Goal: Ask a question

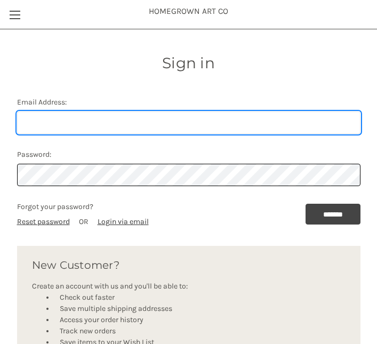
click at [91, 125] on input "Email Address:" at bounding box center [188, 122] width 343 height 22
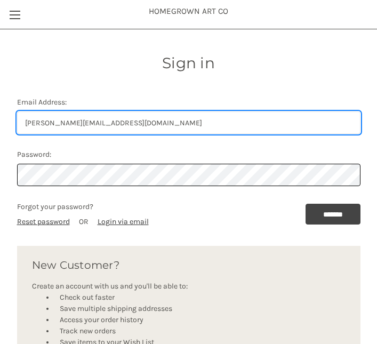
type input "[PERSON_NAME][EMAIL_ADDRESS][DOMAIN_NAME]"
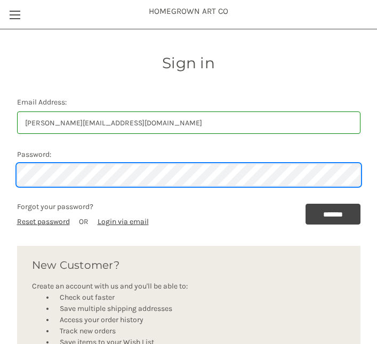
click at [305, 203] on input "*******" at bounding box center [332, 213] width 55 height 21
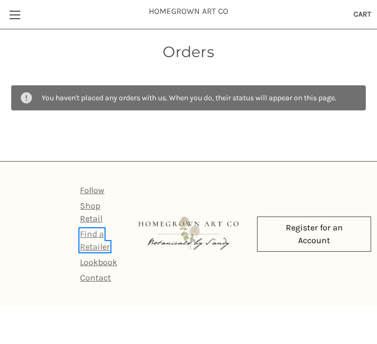
click at [94, 245] on link "Find a Retailer" at bounding box center [95, 239] width 30 height 23
click at [89, 279] on link "Contact" at bounding box center [95, 277] width 31 height 10
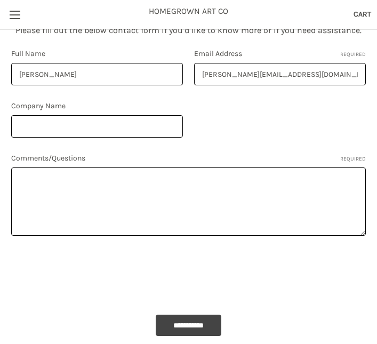
scroll to position [279, 0]
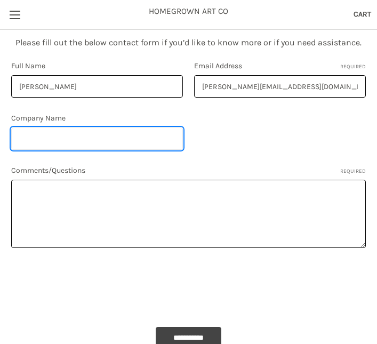
click at [62, 139] on input "Company Name" at bounding box center [97, 138] width 172 height 22
type input "Living & Giving"
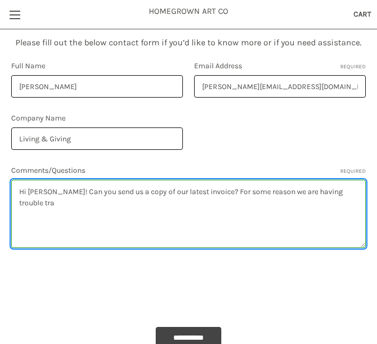
type textarea "Hi [PERSON_NAME]! Can you send us a copy of our latest invoice? For some reason…"
